Goal: Check status: Check status

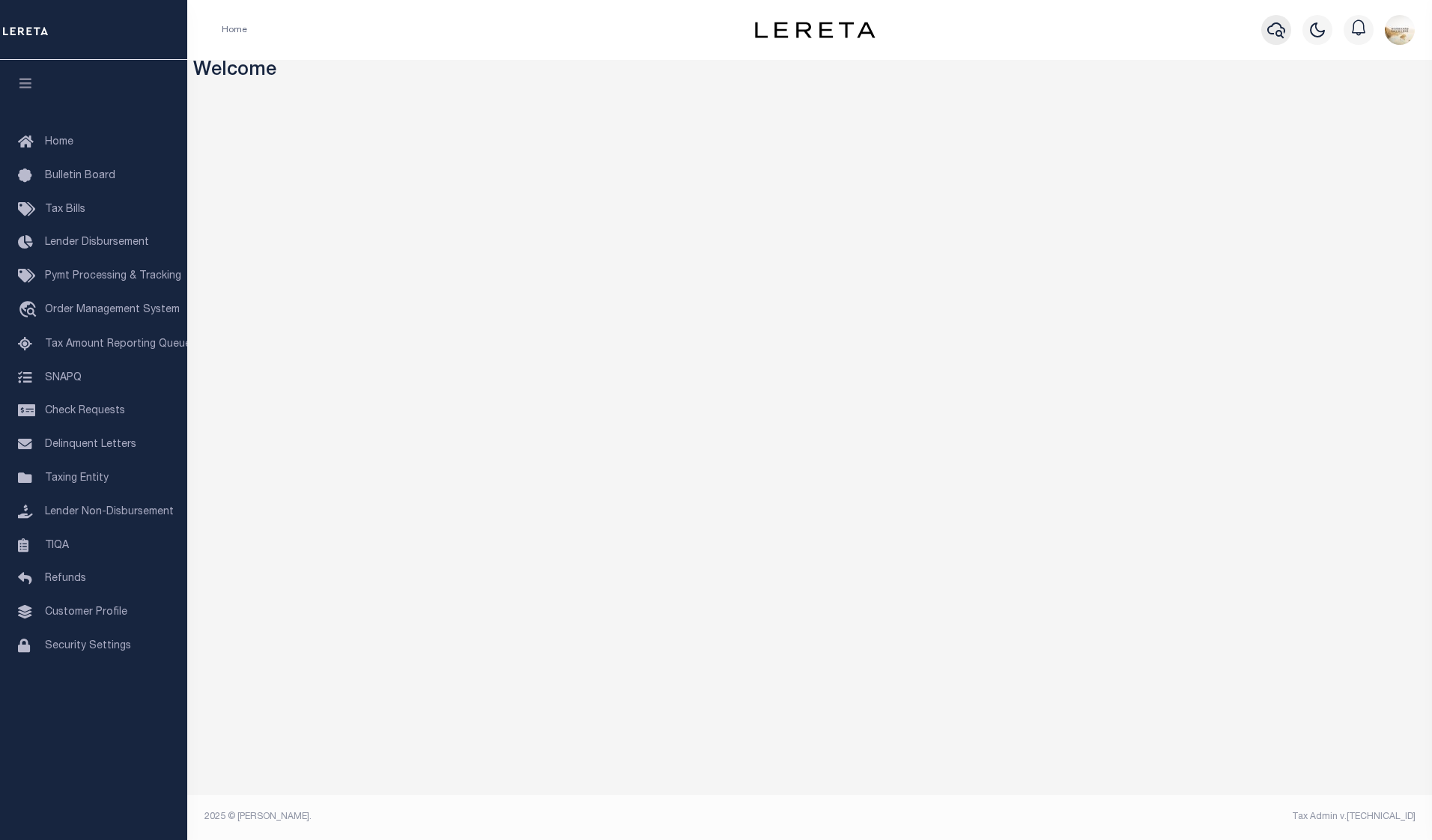
click at [1275, 28] on icon "button" at bounding box center [1276, 30] width 18 height 18
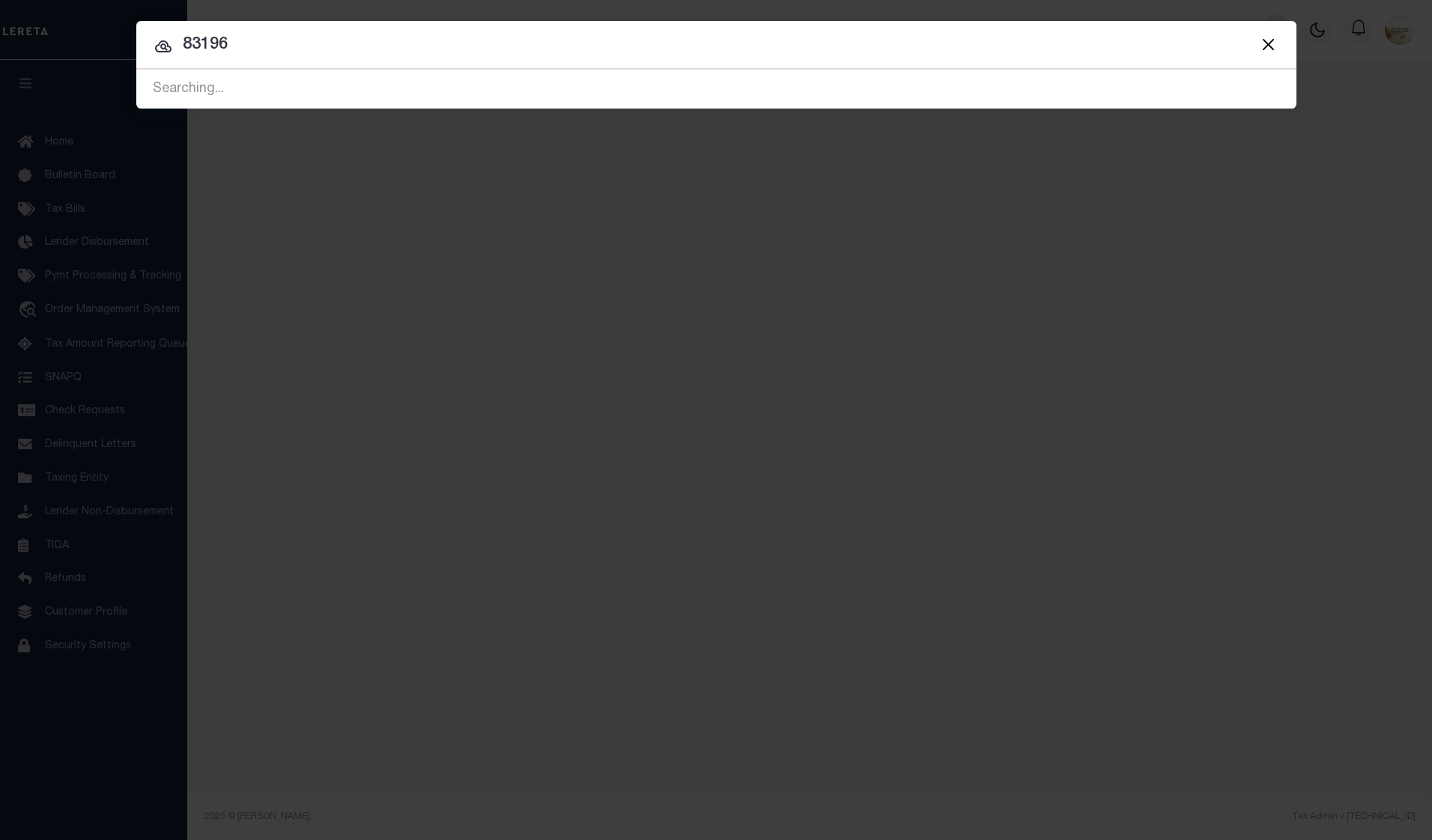
type input "83196"
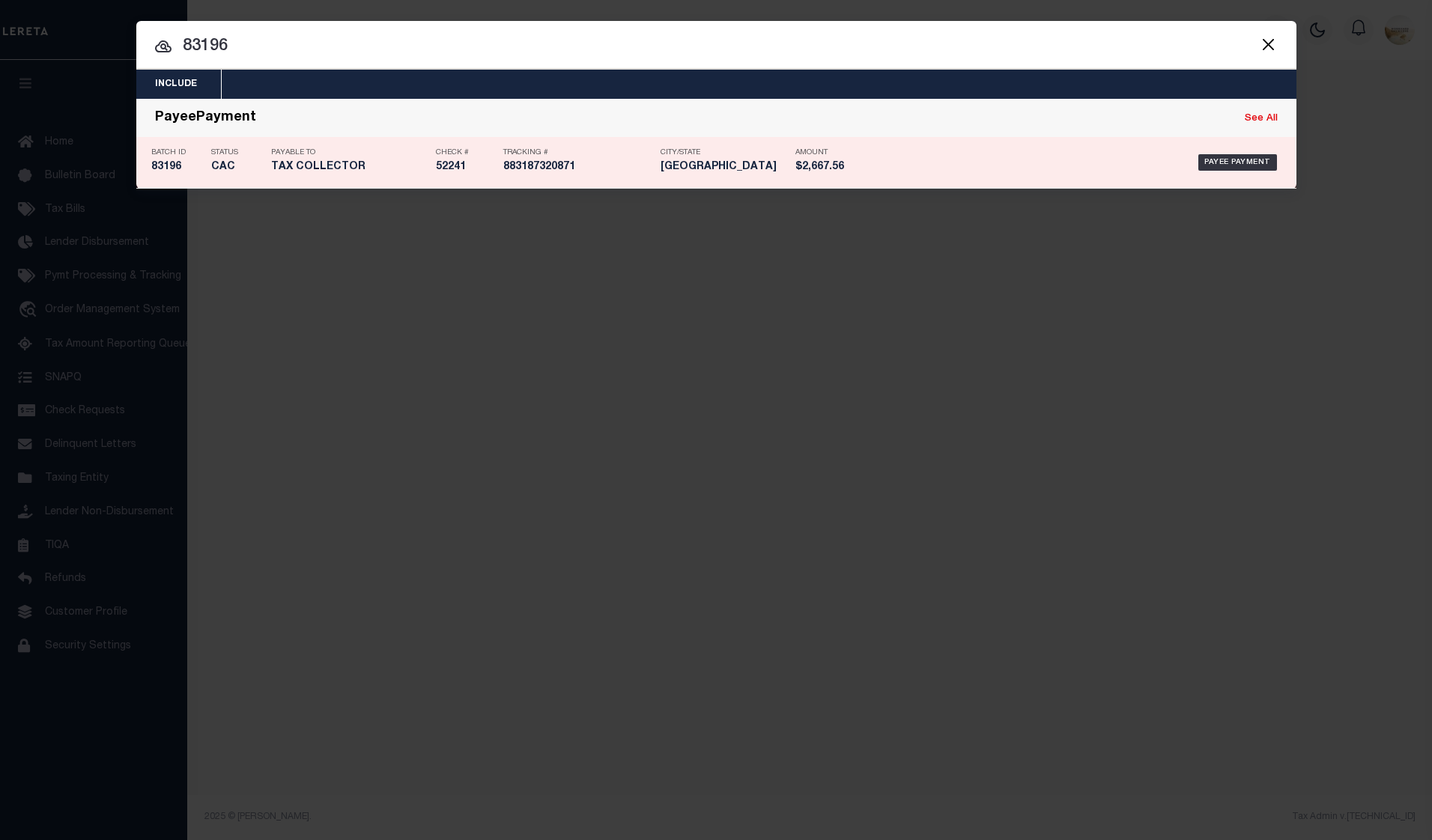
click at [169, 160] on div "Batch ID 83196" at bounding box center [177, 162] width 53 height 43
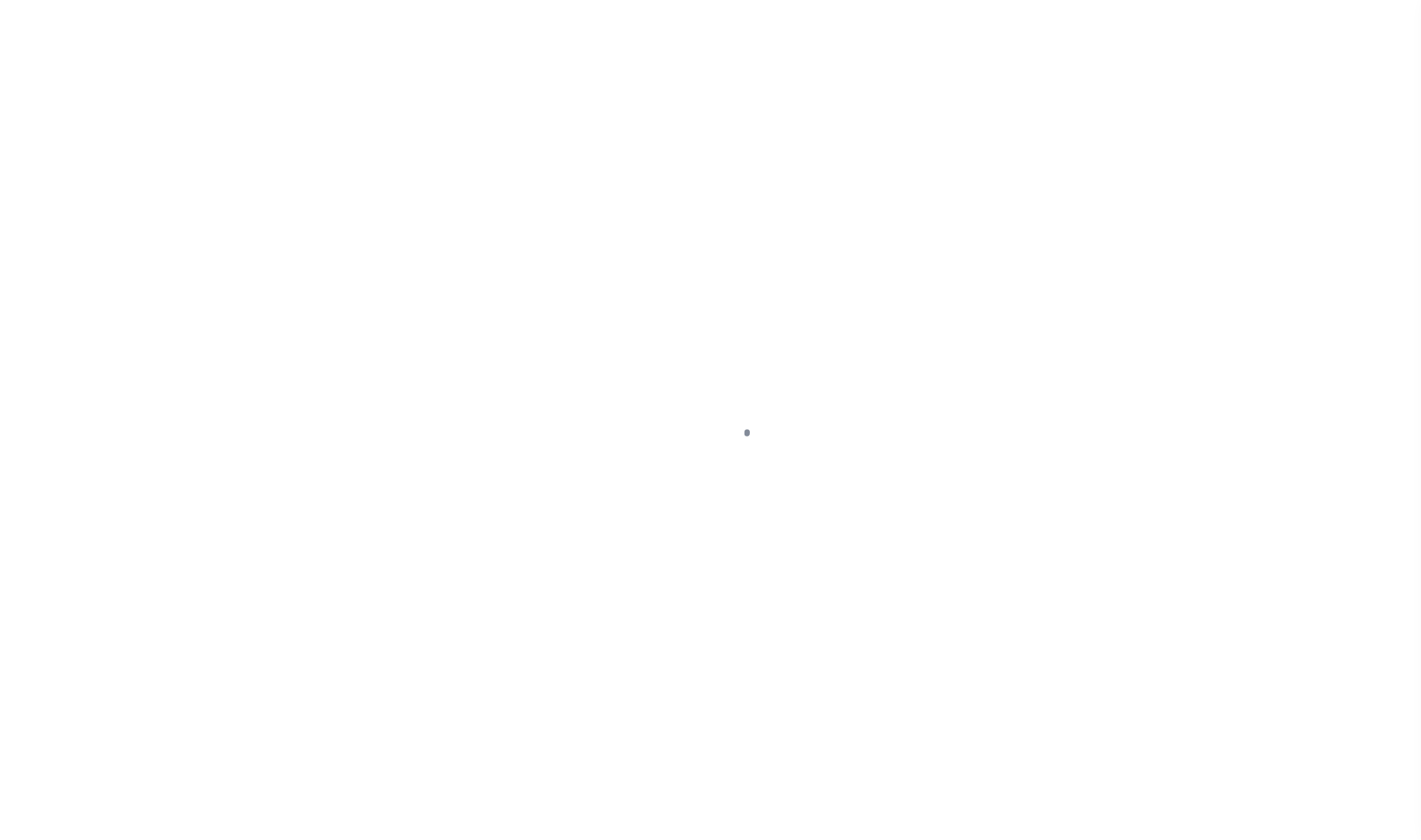
select select "CAC"
select select "CHK"
select select "[PERSON_NAME]"
select select "FDX"
select select "37"
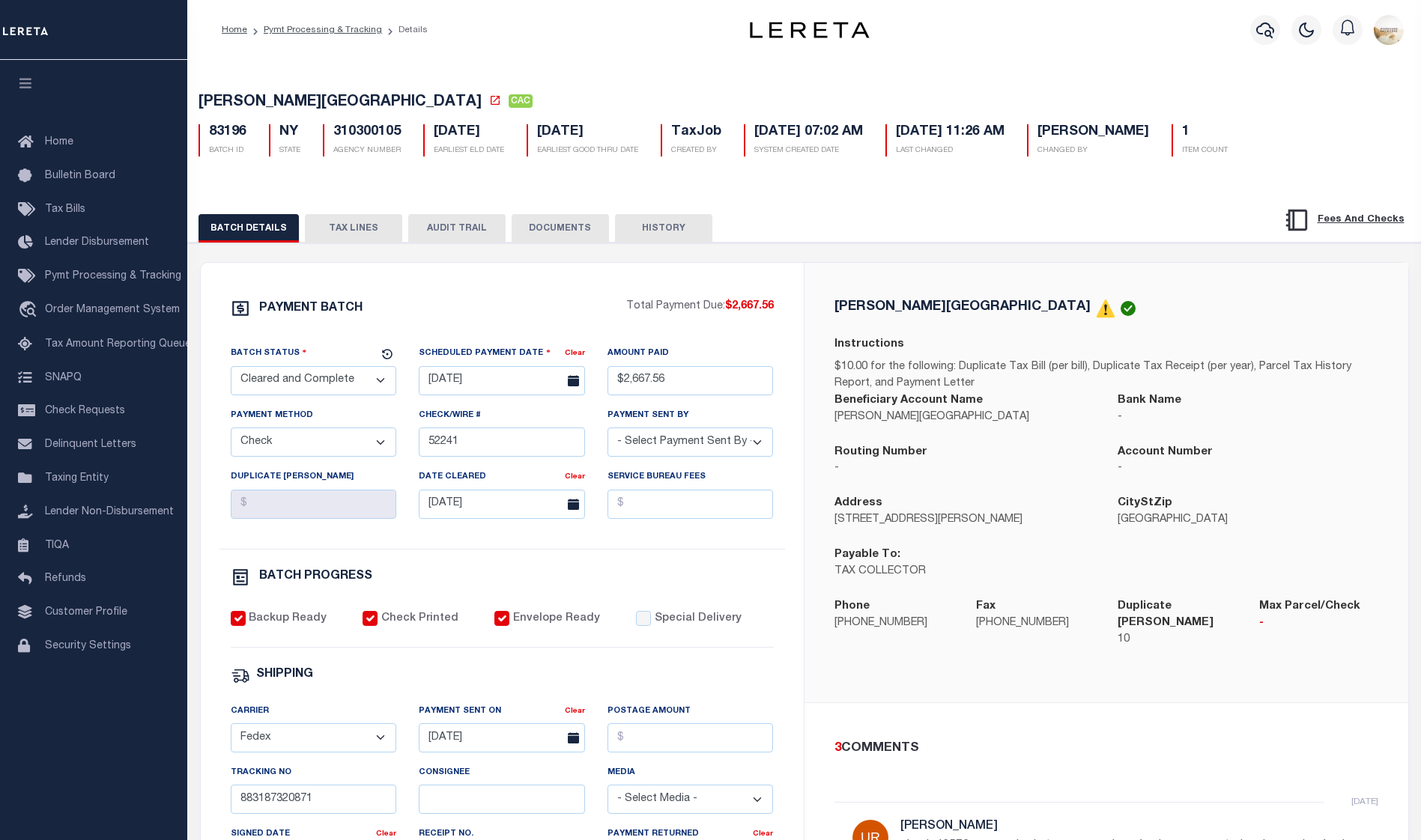
click at [357, 219] on button "TAX LINES" at bounding box center [353, 228] width 97 height 28
